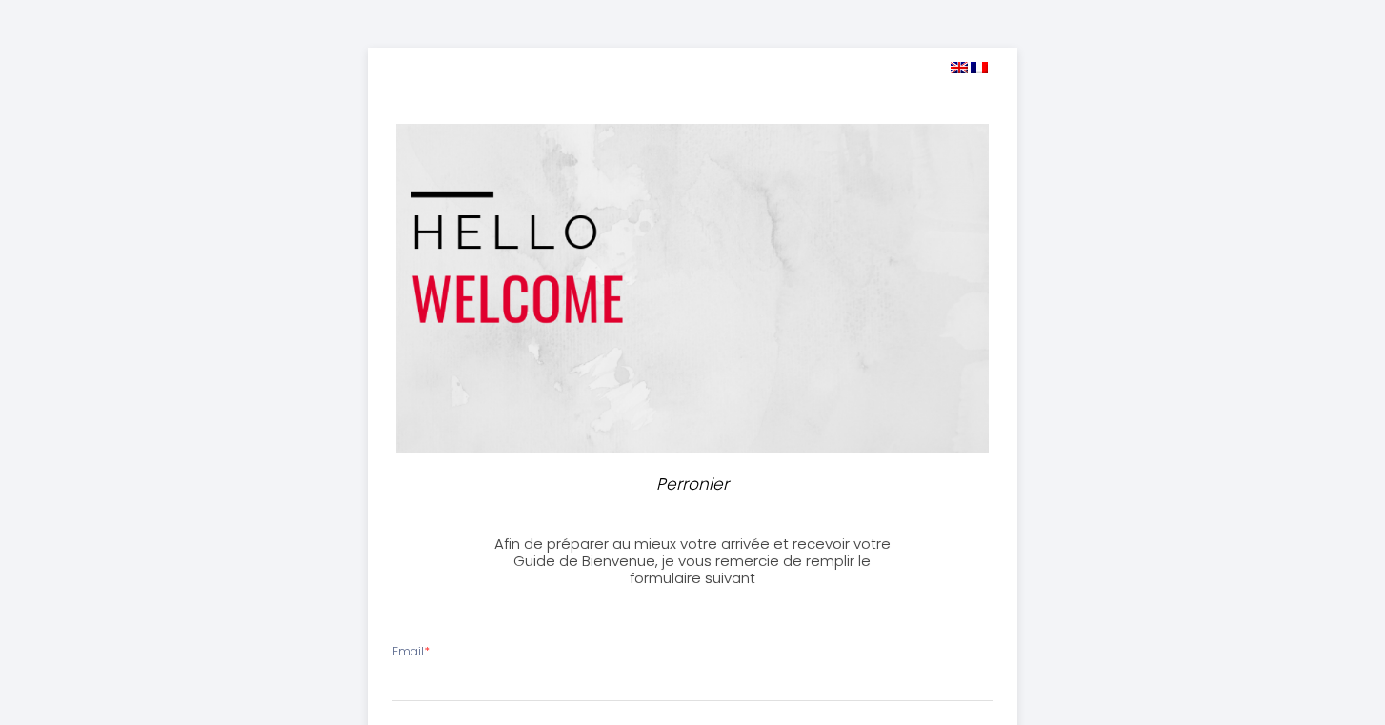
select select
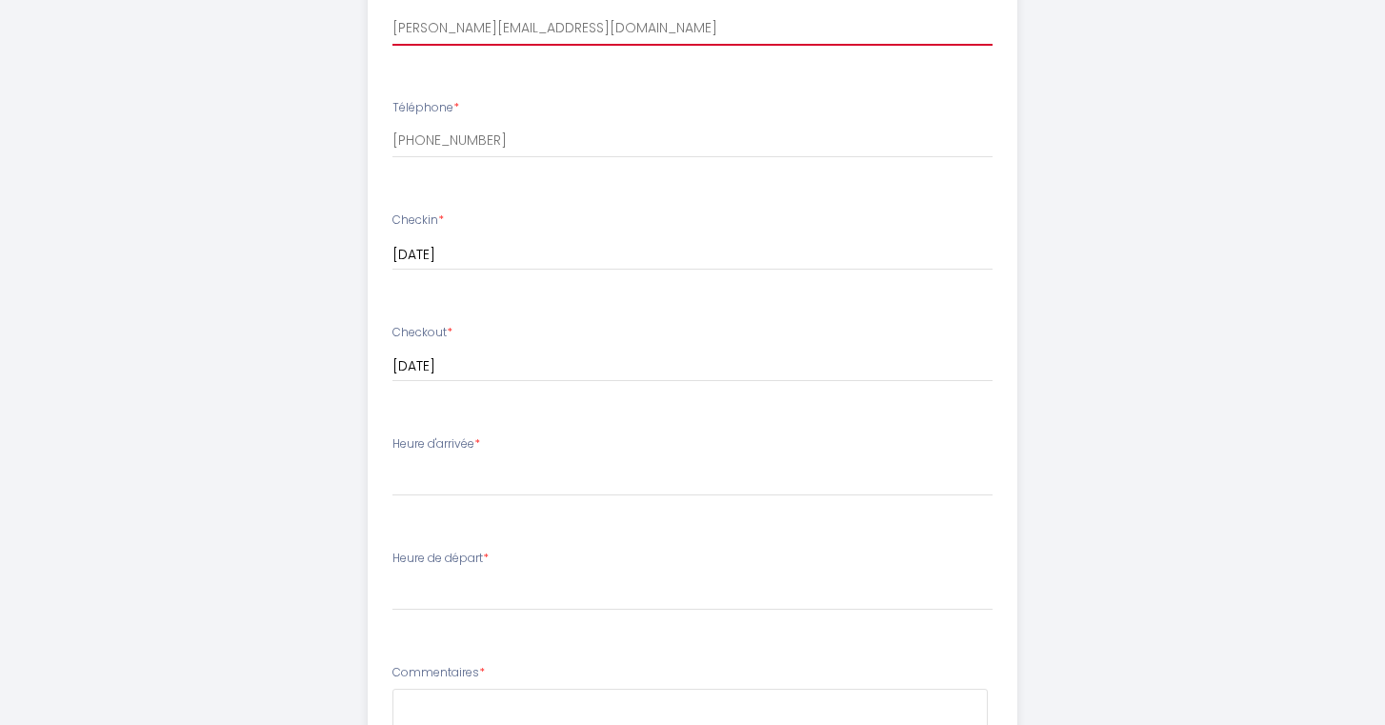
scroll to position [663, 0]
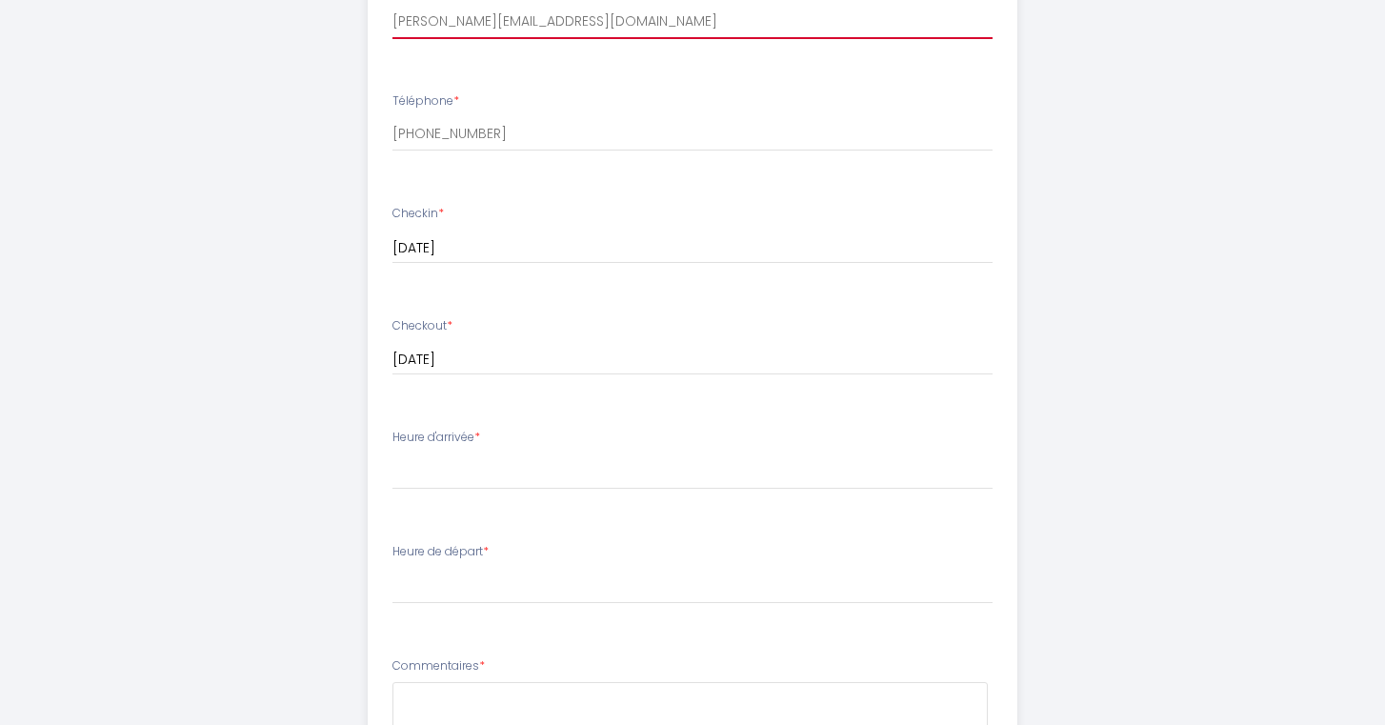
type input "beatrice.moreno74@outlook.fr"
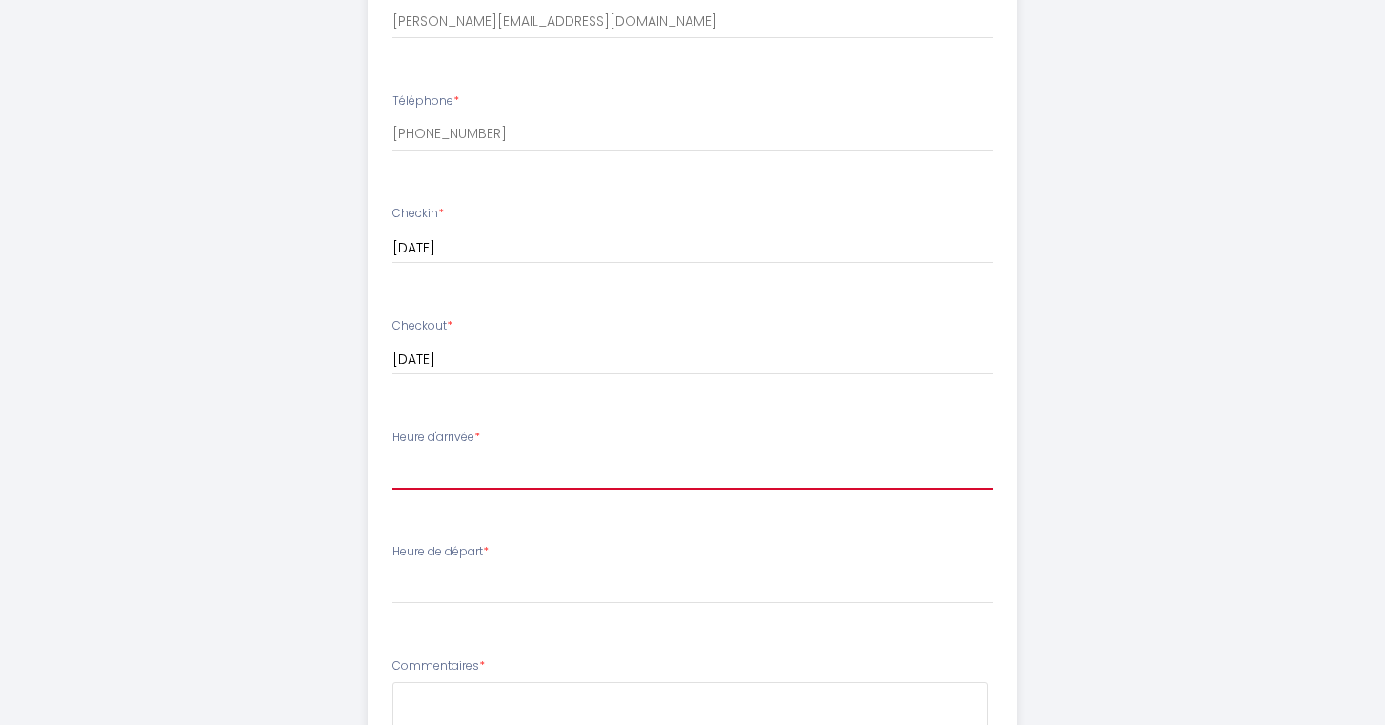
select select "18:00"
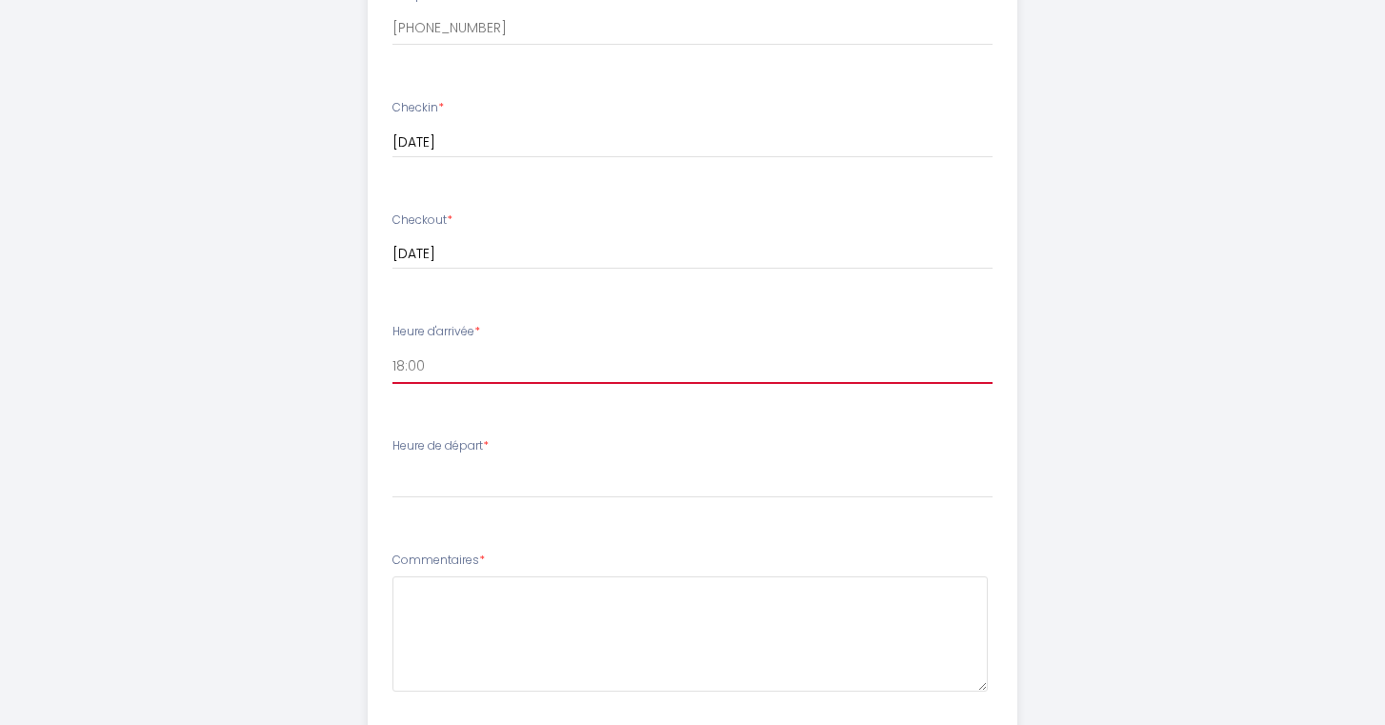
scroll to position [770, 0]
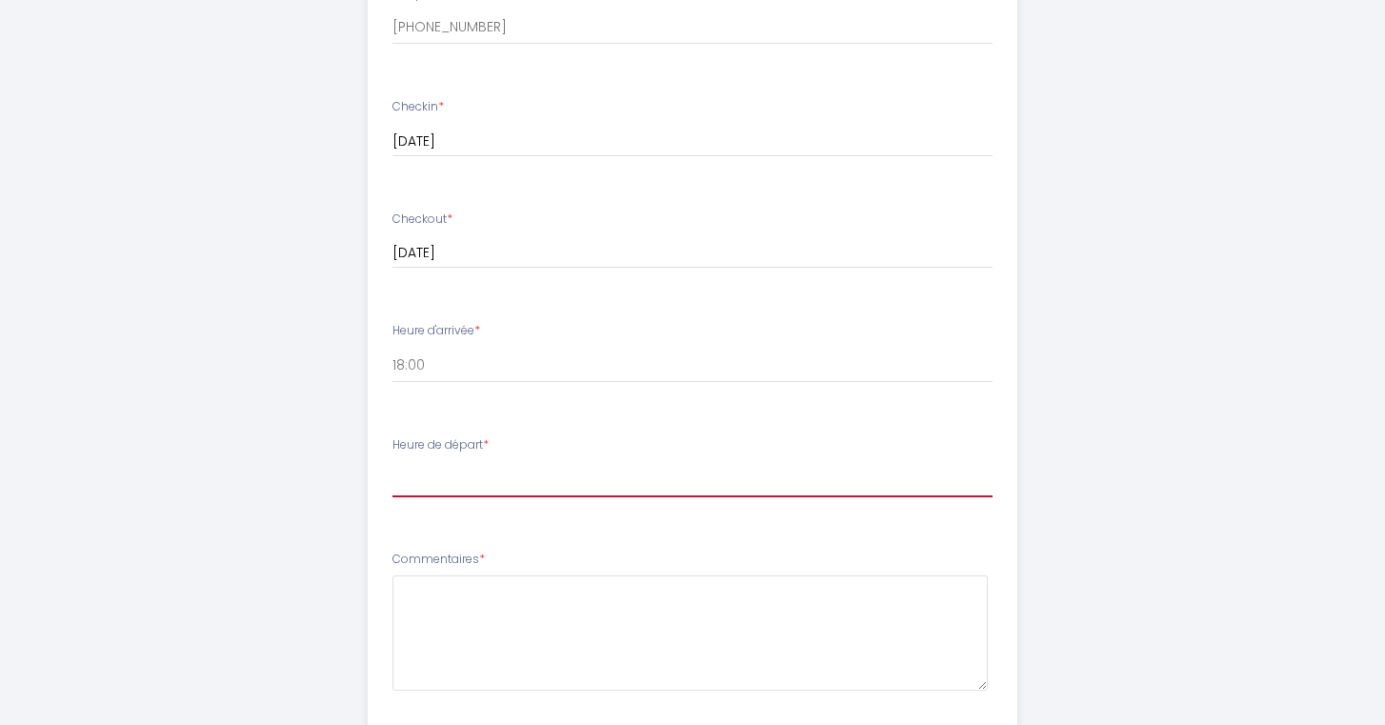
select select "10:00"
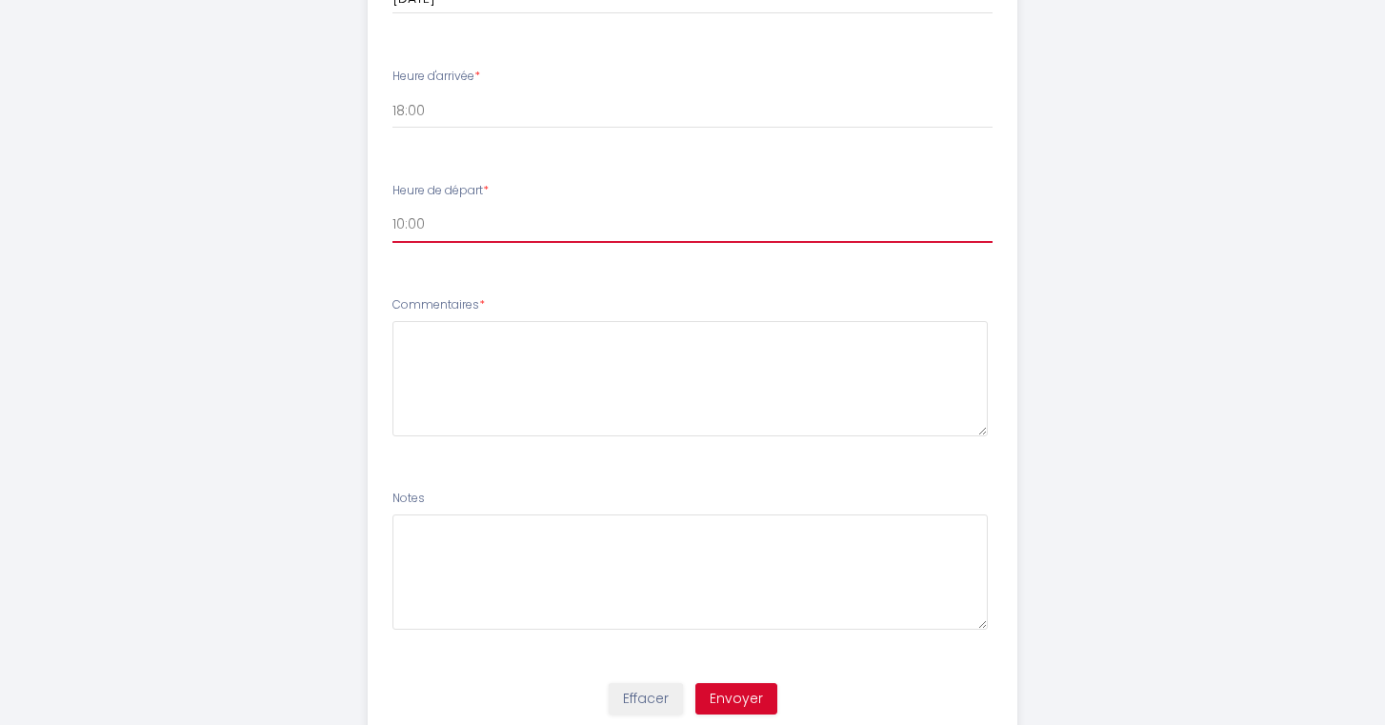
scroll to position [1017, 0]
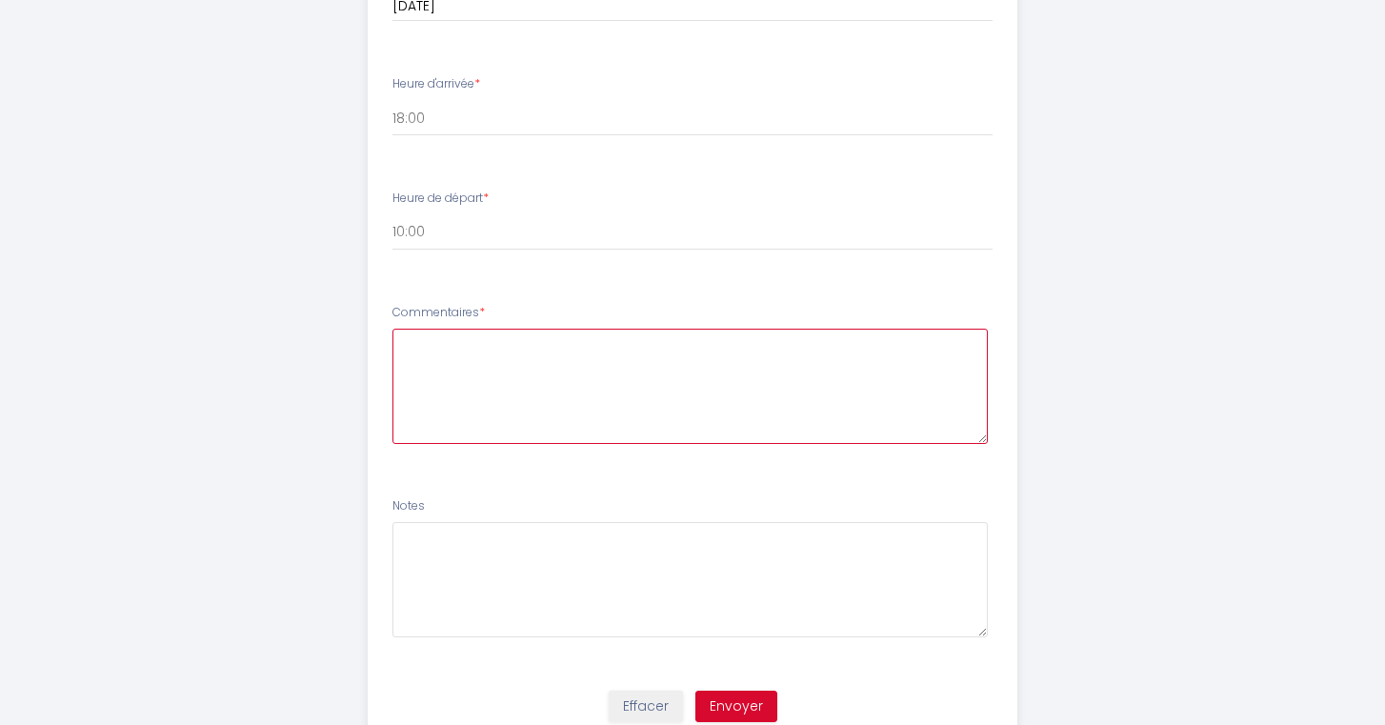
click at [473, 407] on textarea at bounding box center [691, 386] width 596 height 115
click at [849, 337] on textarea "Bonjour je serai présente avec ma fille de 18 ans qui fait sa rentrée PASS le 2…" at bounding box center [691, 386] width 596 height 115
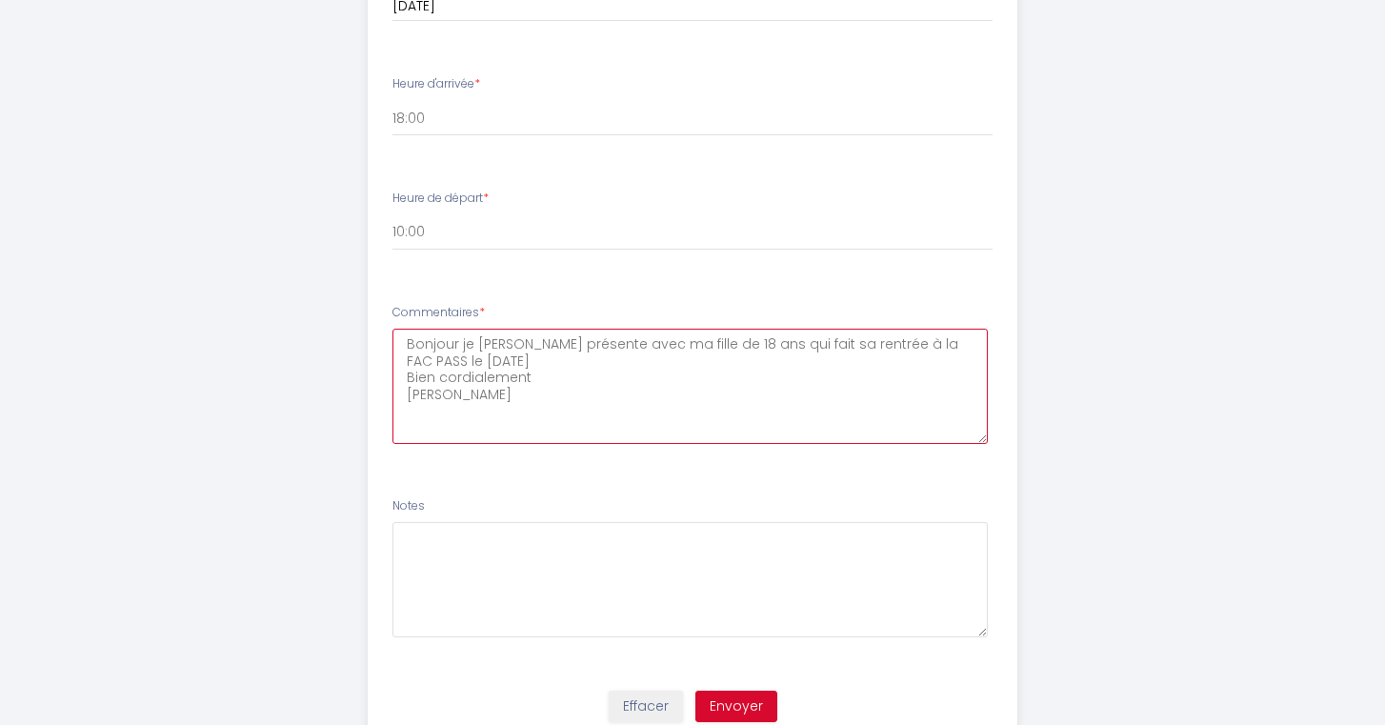
click at [938, 341] on textarea "Bonjour je serai présente avec ma fille de 18 ans qui fait sa rentrée à la FAC …" at bounding box center [691, 386] width 596 height 115
type textarea "Bonjour je serai présente avec ma fille de 18 ans qui fait sa rentrée à la FAC …"
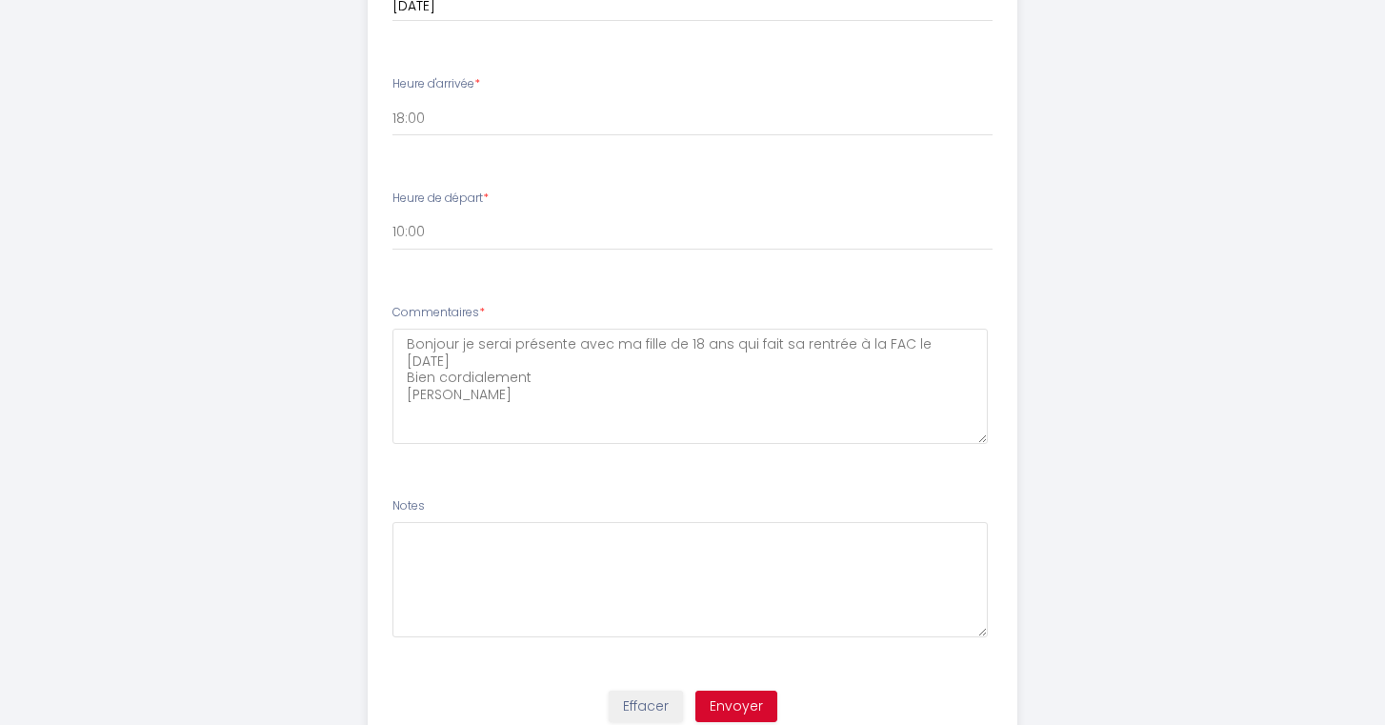
click at [765, 699] on button "Envoyer" at bounding box center [737, 707] width 82 height 32
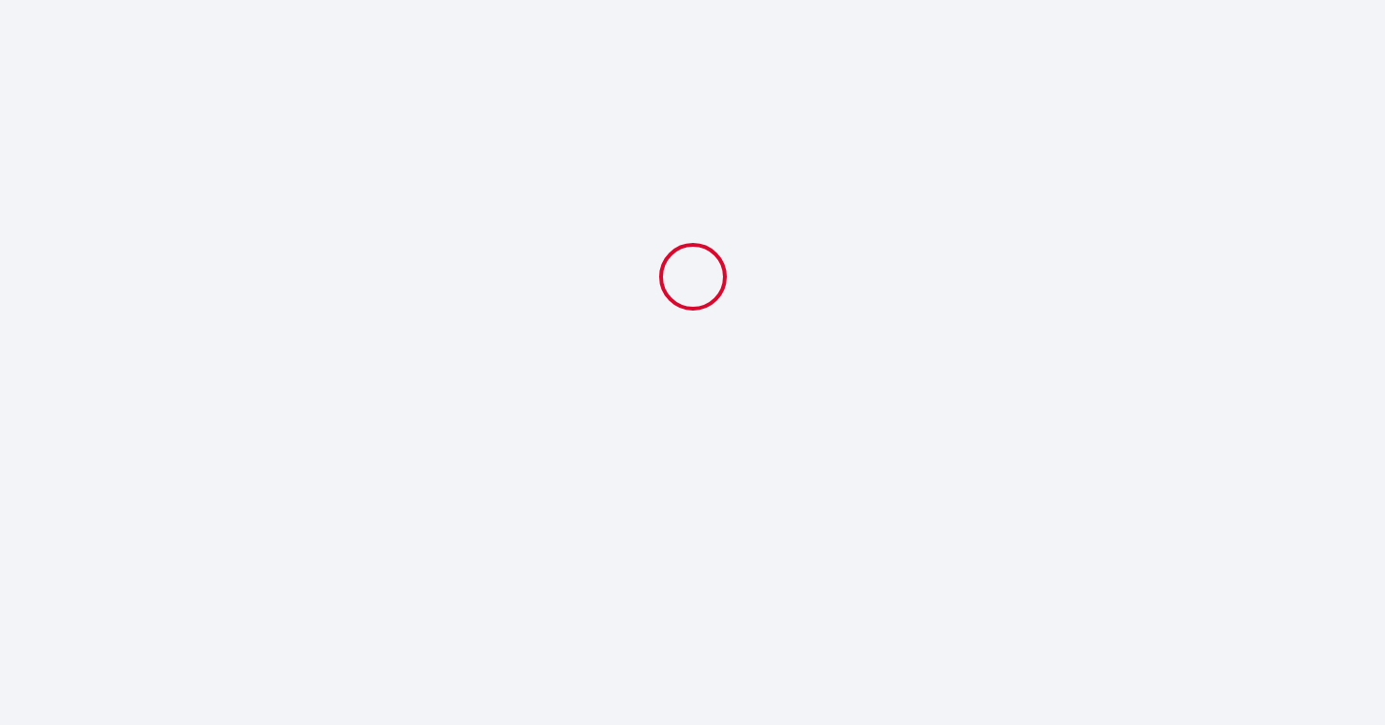
scroll to position [0, 0]
select select "18:00"
select select "10:00"
